Goal: Entertainment & Leisure: Consume media (video, audio)

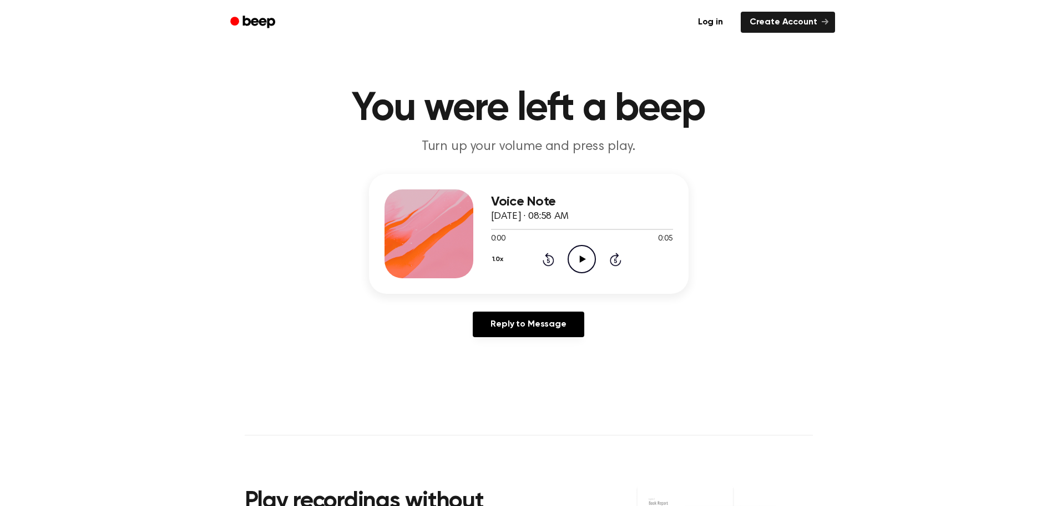
click at [584, 255] on icon "Play Audio" at bounding box center [582, 259] width 28 height 28
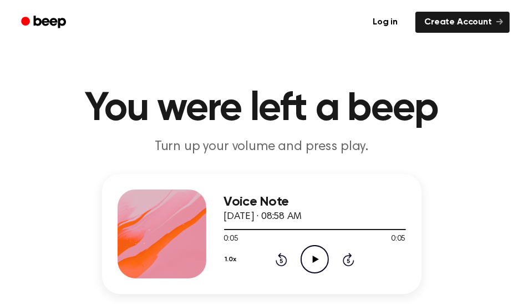
click at [317, 261] on icon "Play Audio" at bounding box center [315, 259] width 28 height 28
click at [315, 258] on icon at bounding box center [316, 258] width 6 height 7
click at [317, 256] on icon "Play Audio" at bounding box center [315, 259] width 28 height 28
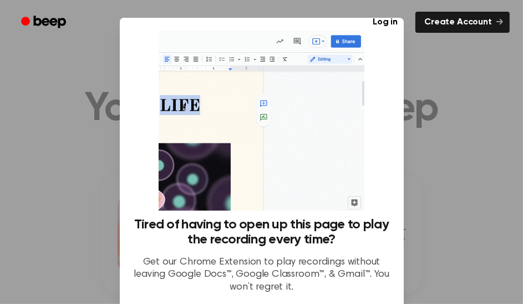
click at [355, 270] on p "Get our Chrome Extension to play recordings without leaving Google Docs™, Googl…" at bounding box center [261, 275] width 257 height 38
click at [471, 184] on div at bounding box center [261, 152] width 523 height 304
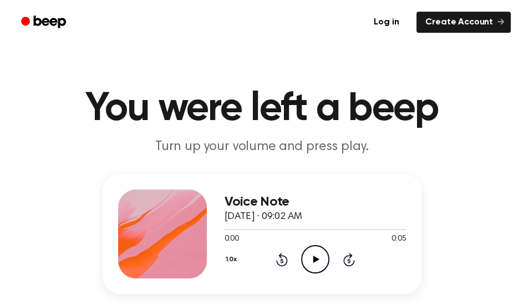
click at [309, 255] on icon "Play Audio" at bounding box center [315, 259] width 28 height 28
click at [316, 256] on icon "Play Audio" at bounding box center [315, 259] width 28 height 28
click at [317, 254] on icon "Play Audio" at bounding box center [315, 259] width 28 height 28
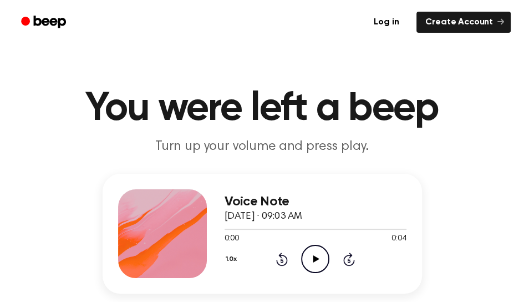
click at [316, 262] on icon "Play Audio" at bounding box center [315, 259] width 28 height 28
click at [319, 255] on icon "Play Audio" at bounding box center [315, 259] width 28 height 28
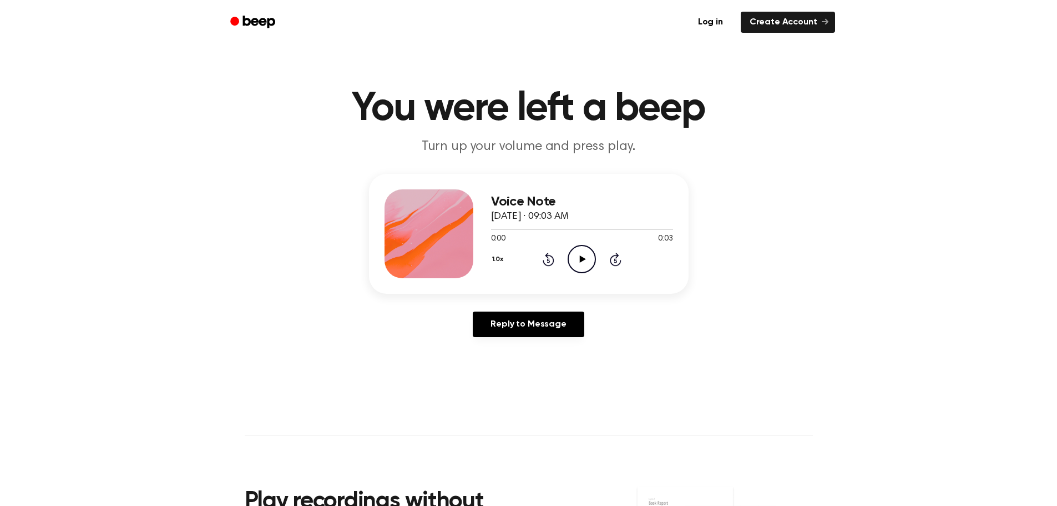
click at [580, 257] on icon at bounding box center [583, 258] width 6 height 7
click at [582, 256] on icon "Play Audio" at bounding box center [582, 259] width 28 height 28
click at [584, 255] on icon "Play Audio" at bounding box center [582, 259] width 28 height 28
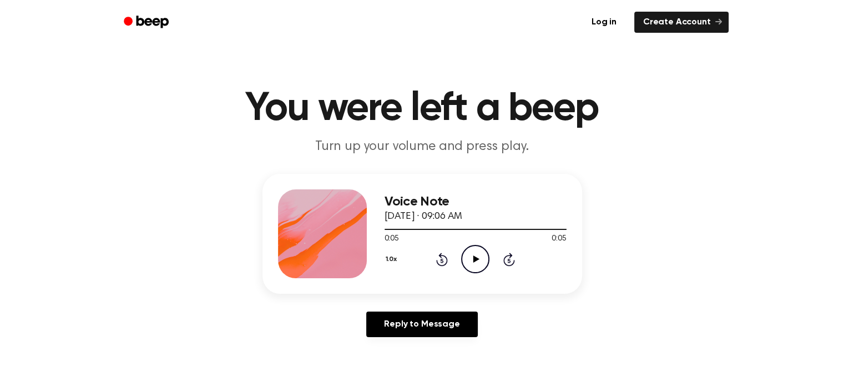
click at [478, 262] on icon "Play Audio" at bounding box center [475, 259] width 28 height 28
click at [473, 255] on icon "Play Audio" at bounding box center [475, 259] width 28 height 28
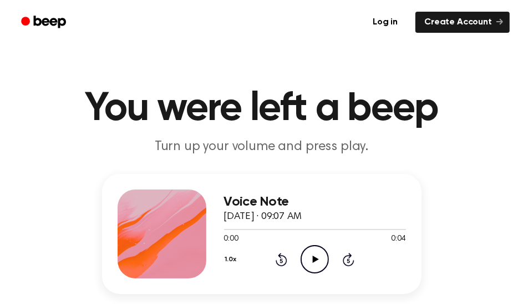
click at [319, 257] on icon "Play Audio" at bounding box center [315, 259] width 28 height 28
click at [316, 256] on icon "Play Audio" at bounding box center [315, 259] width 28 height 28
